Goal: Task Accomplishment & Management: Manage account settings

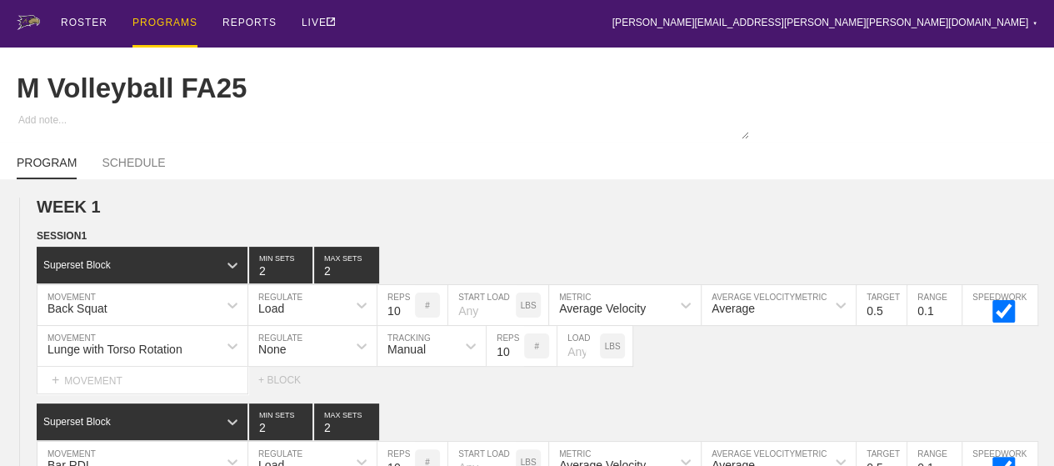
click at [147, 23] on div "PROGRAMS" at bounding box center [164, 23] width 65 height 47
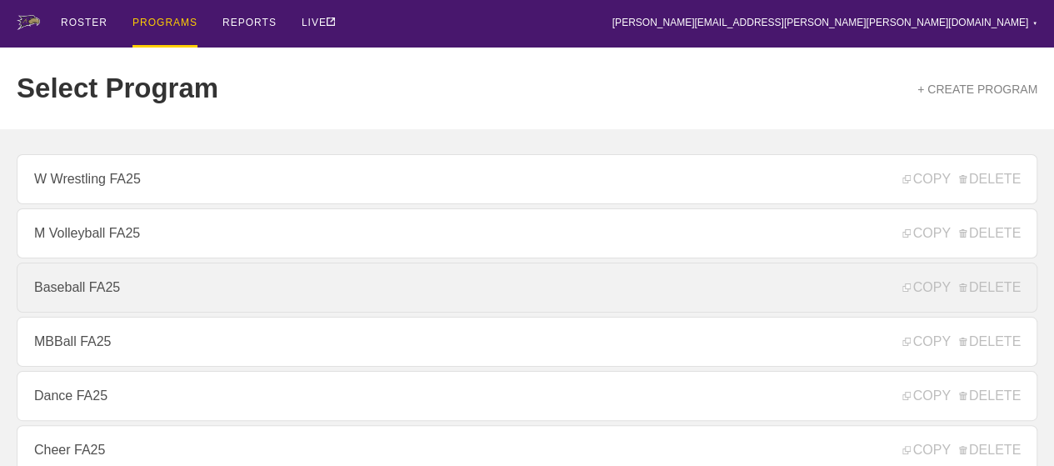
scroll to position [250, 0]
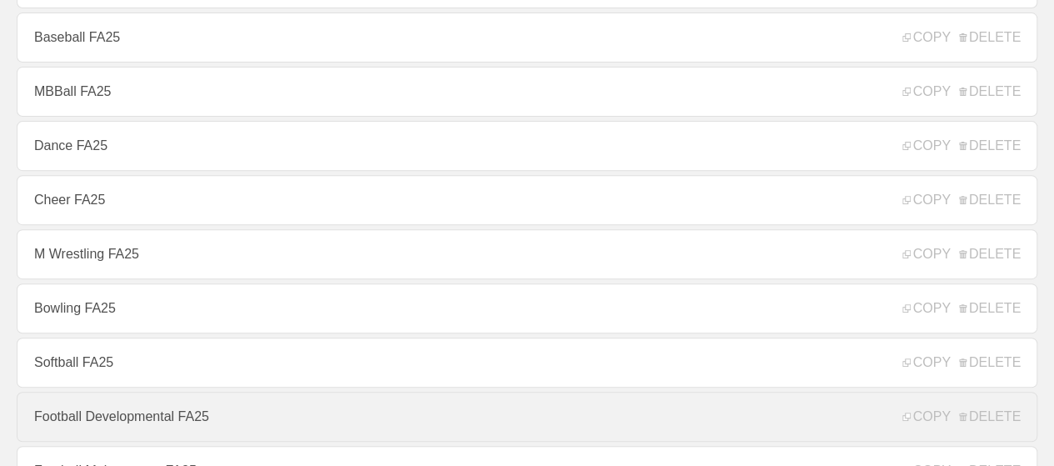
click at [115, 425] on link "Football Developmental FA25" at bounding box center [527, 416] width 1020 height 50
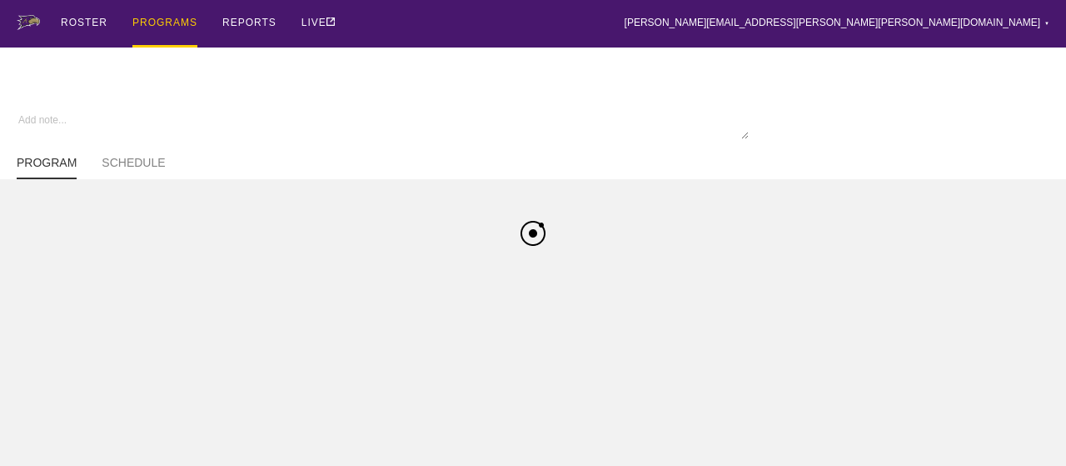
type textarea "x"
type input "Football Developmental FA25"
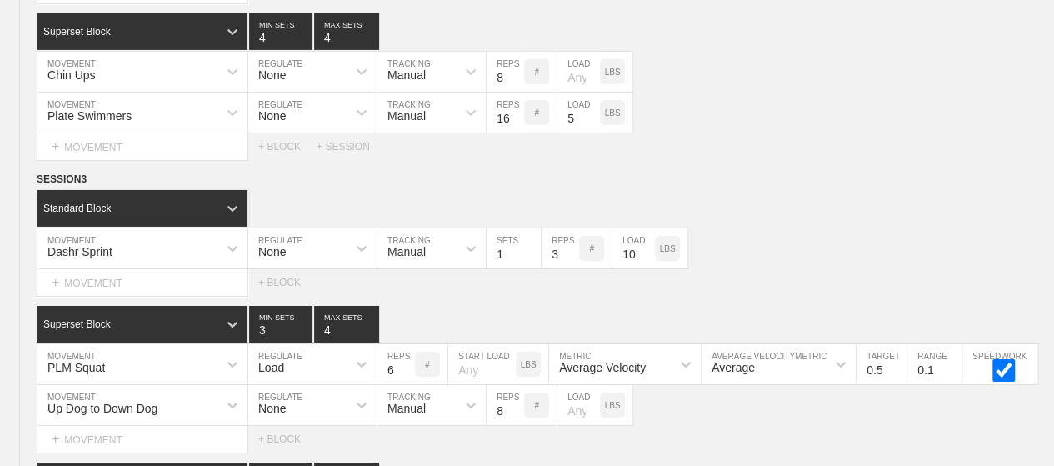
scroll to position [3211, 0]
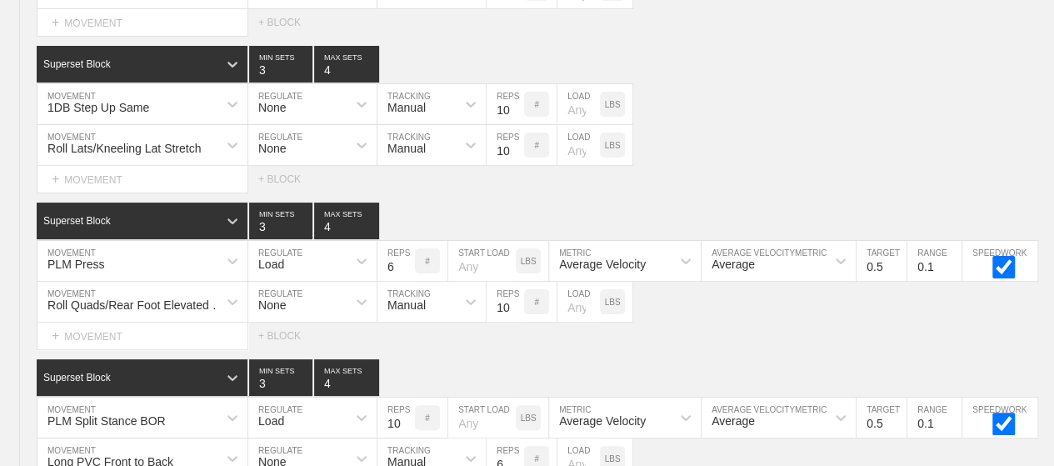
click at [432, 203] on div "Superset Block 3 MIN SETS 4 MAX SETS" at bounding box center [545, 220] width 1017 height 37
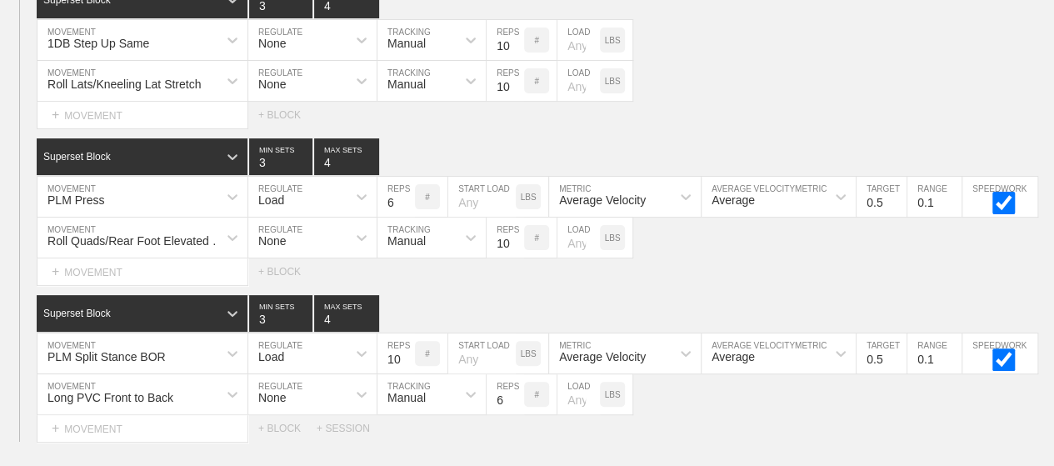
scroll to position [3278, 0]
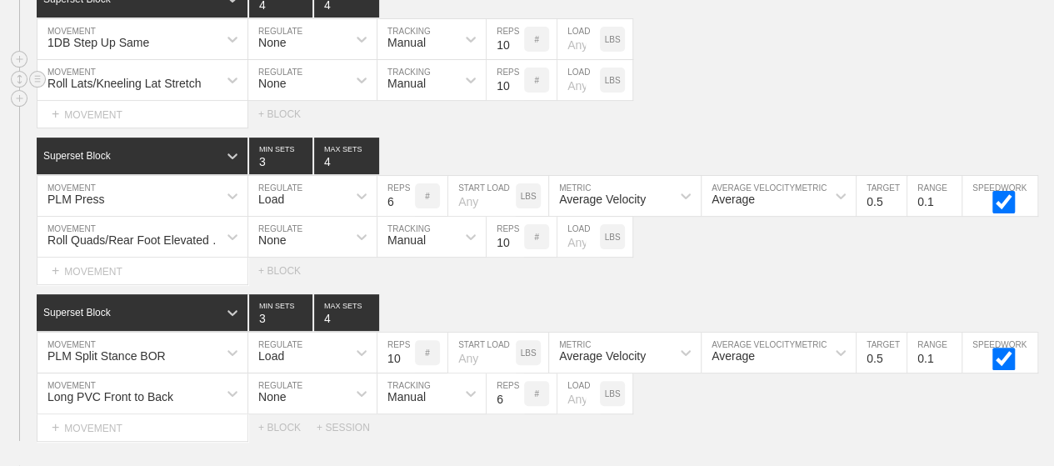
type input "4"
click at [718, 73] on div "Roll Lats/Kneeling Lat Stretch MOVEMENT None REGULATE Manual TRACKING 10 REPS #…" at bounding box center [527, 80] width 1054 height 41
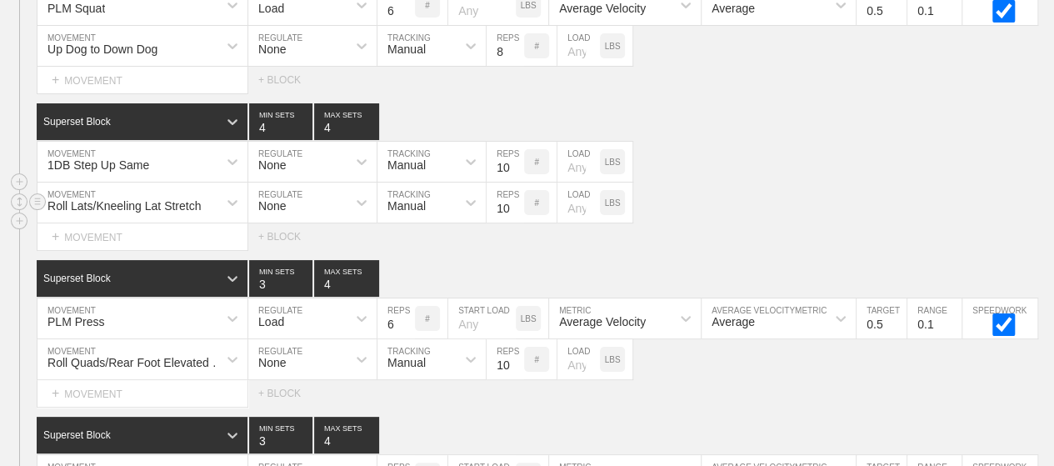
scroll to position [3128, 0]
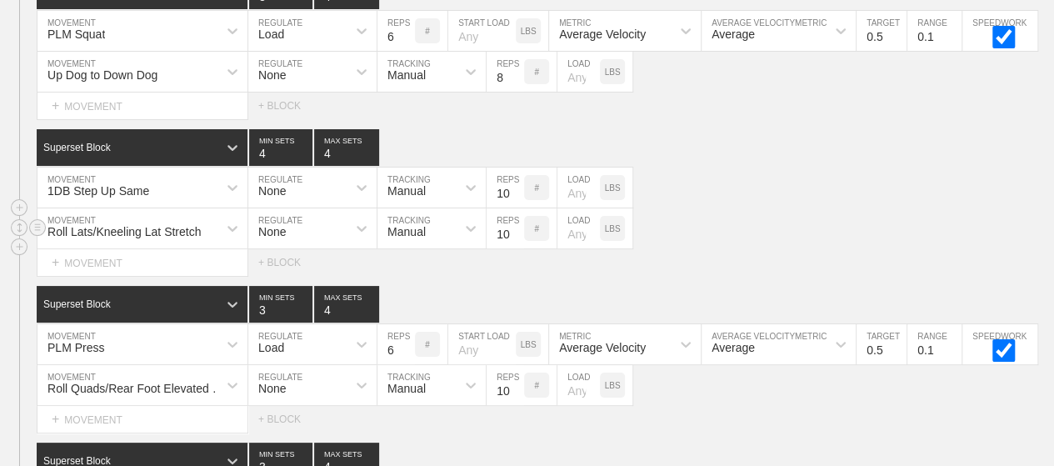
click at [718, 73] on div "Up Dog to Down Dog MOVEMENT None REGULATE Manual TRACKING 8 REPS # LOAD LBS" at bounding box center [527, 72] width 1054 height 41
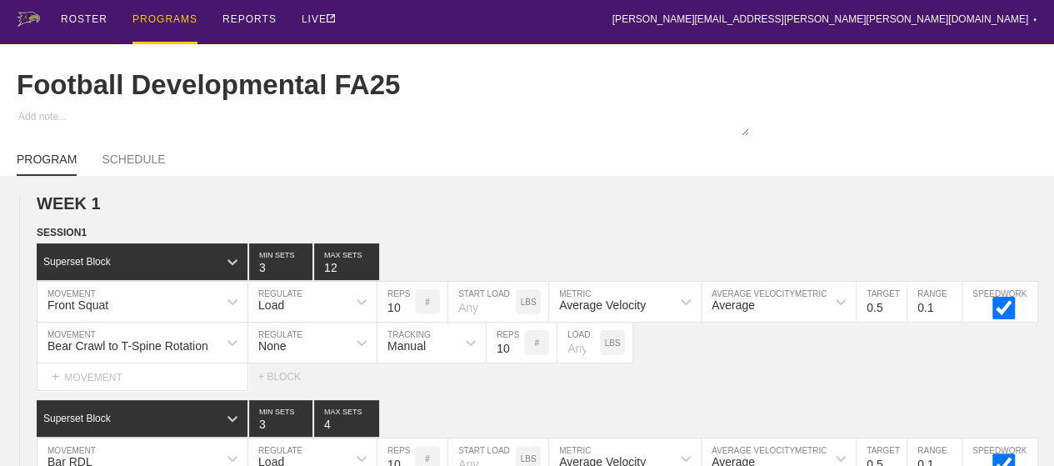
scroll to position [0, 0]
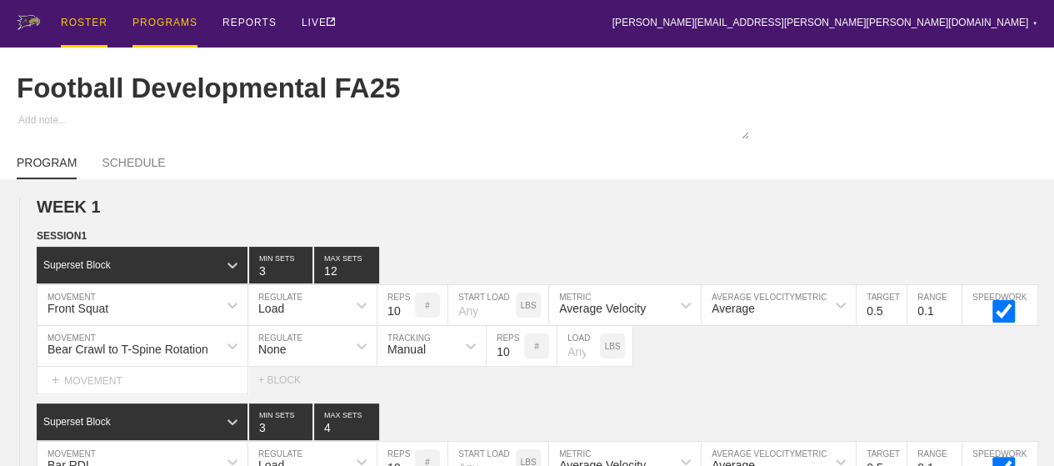
click at [77, 20] on div "ROSTER" at bounding box center [84, 23] width 47 height 47
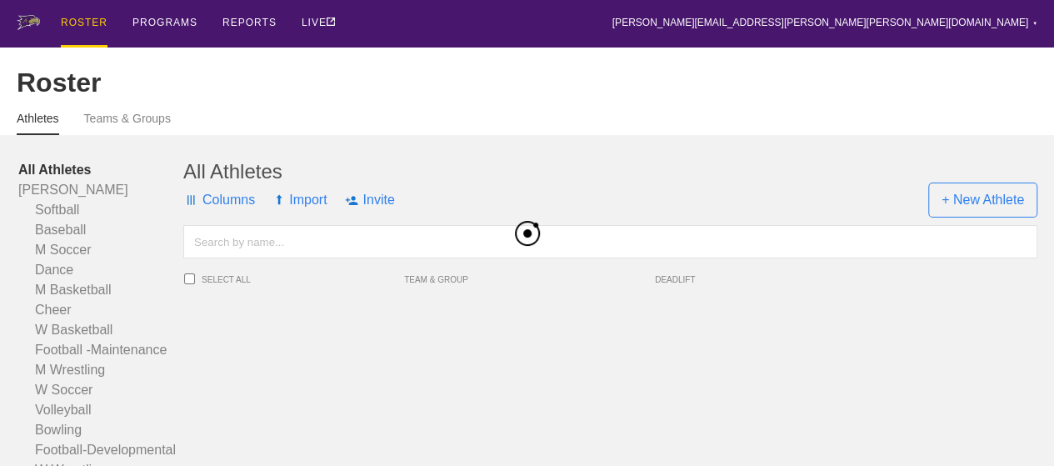
click at [224, 254] on input "text" at bounding box center [610, 241] width 854 height 33
type input "m"
click at [300, 255] on input "noah" at bounding box center [610, 241] width 854 height 33
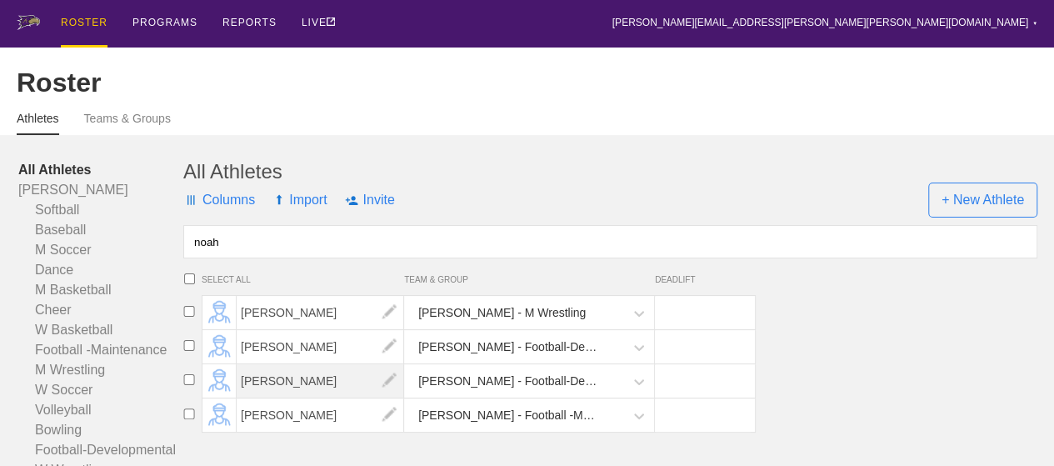
type input "noah"
click at [266, 396] on span "[PERSON_NAME]" at bounding box center [320, 380] width 167 height 33
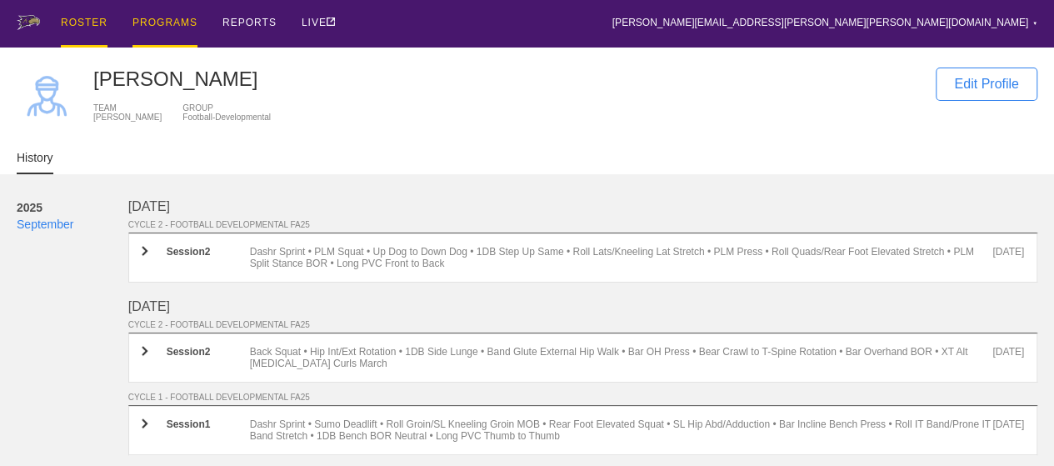
click at [167, 23] on div "PROGRAMS" at bounding box center [164, 23] width 65 height 47
